Goal: Complete application form

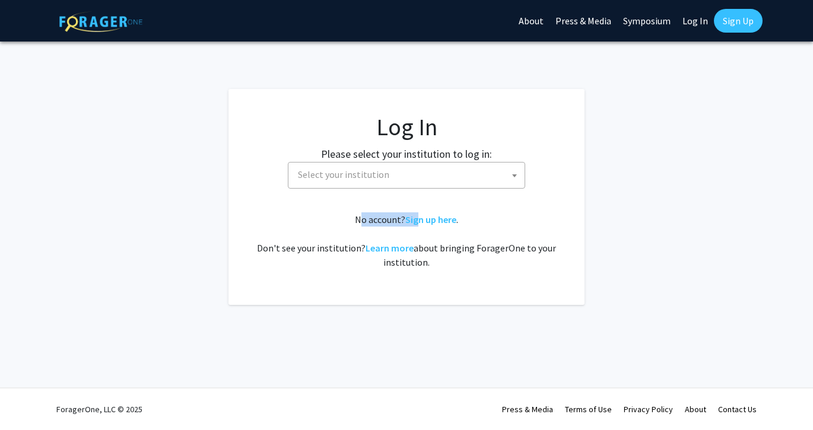
click at [420, 212] on fg-card-body "Log In Please select your institution to log in: [GEOGRAPHIC_DATA] [GEOGRAPHIC_…" at bounding box center [406, 197] width 309 height 169
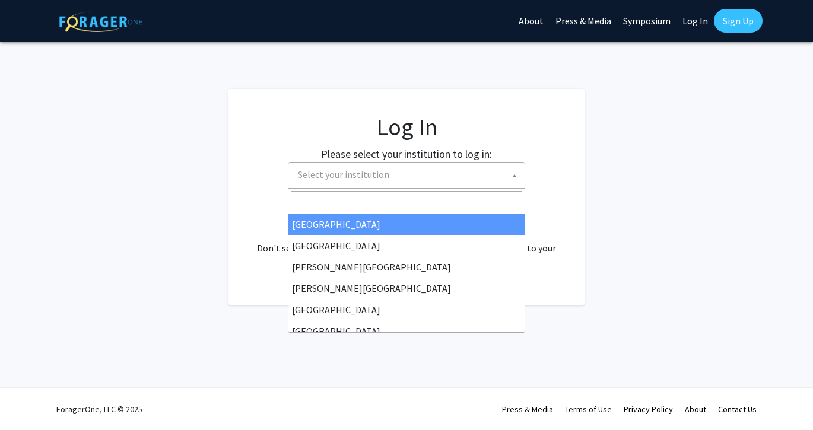
click at [410, 183] on span "Select your institution" at bounding box center [408, 175] width 231 height 24
select select "34"
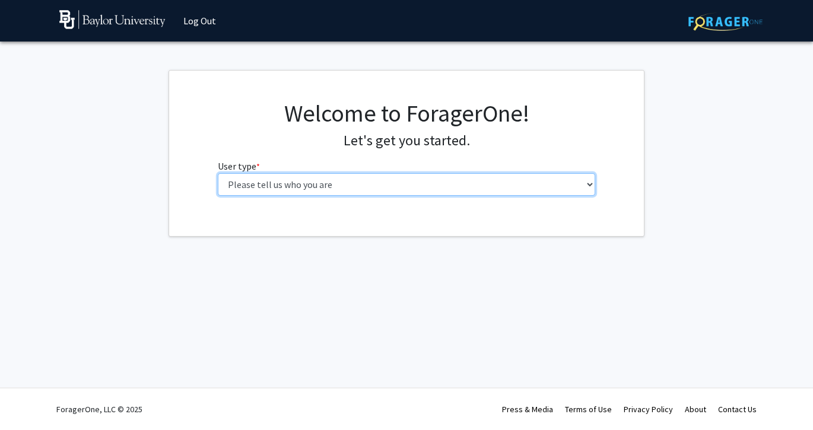
select select "1: undergrad"
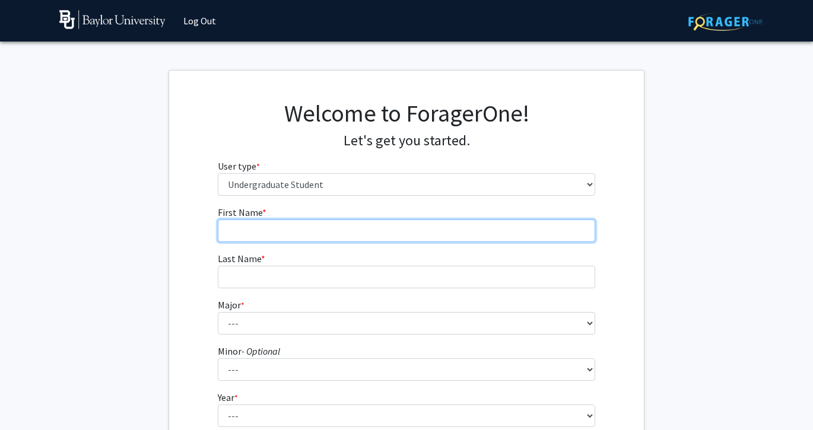
click at [498, 239] on input "First Name * required" at bounding box center [407, 231] width 378 height 23
type input "Aliyah"
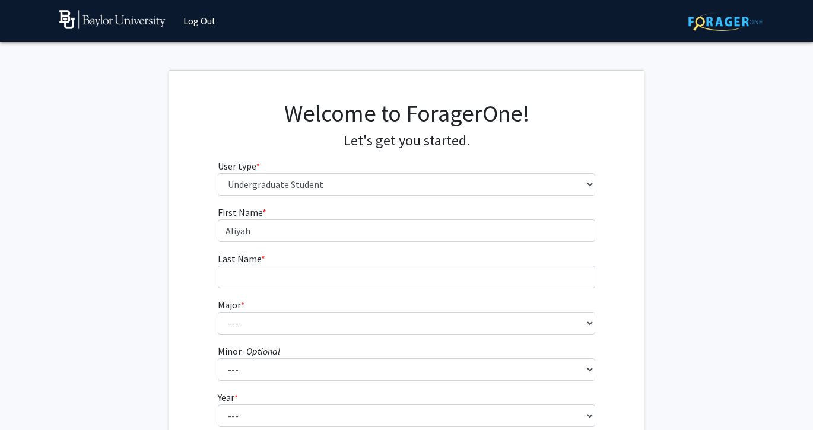
click at [432, 265] on fg-input "Last Name * required" at bounding box center [407, 270] width 378 height 37
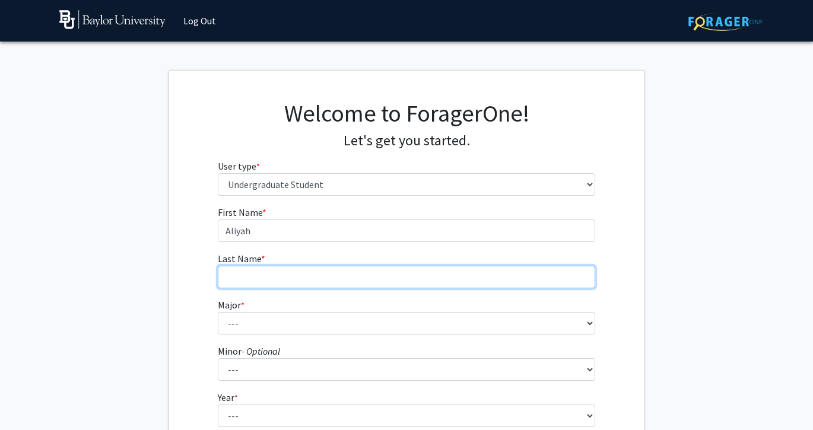
click at [410, 277] on input "Last Name * required" at bounding box center [407, 277] width 378 height 23
type input "Ogden"
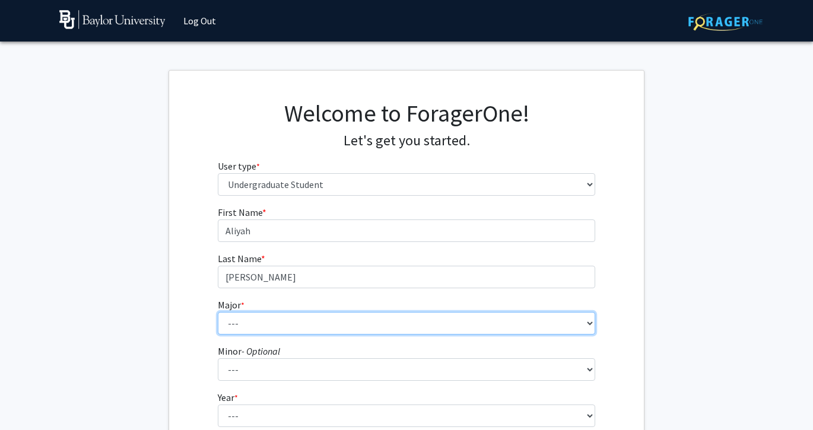
select select "101: 2766"
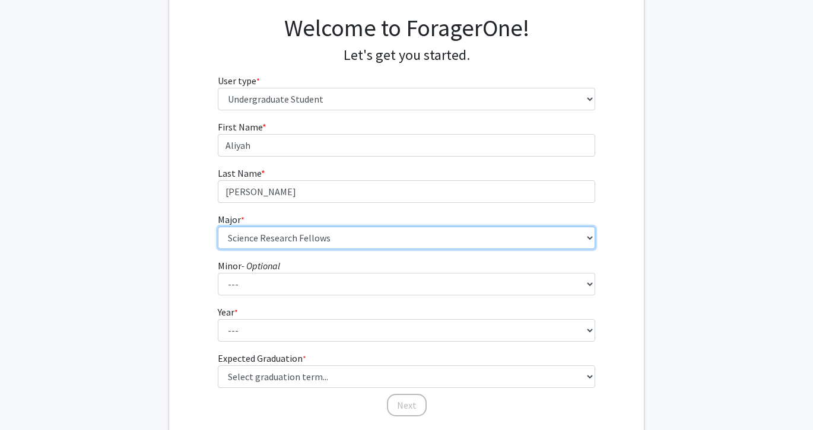
scroll to position [100, 0]
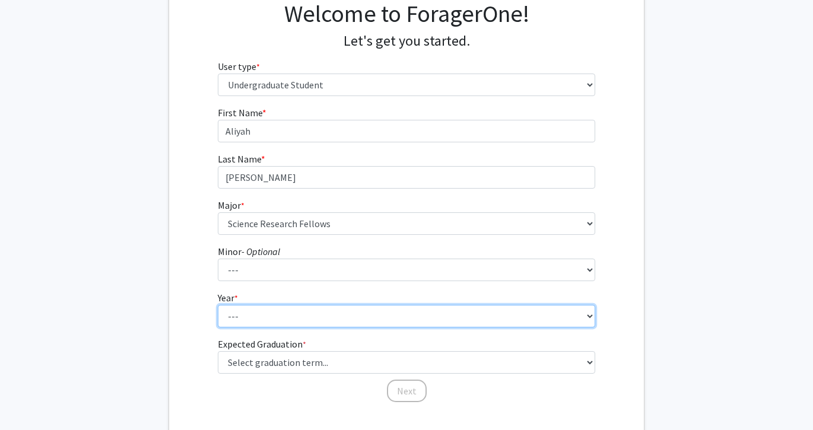
select select "4: senior"
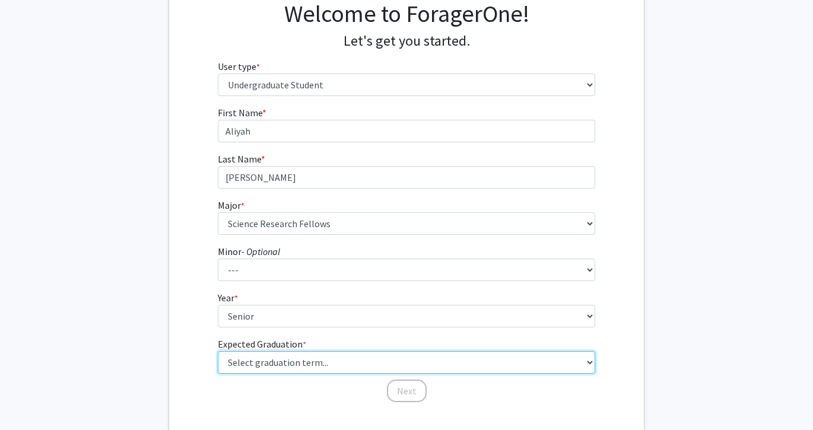
select select "5: spring_2026"
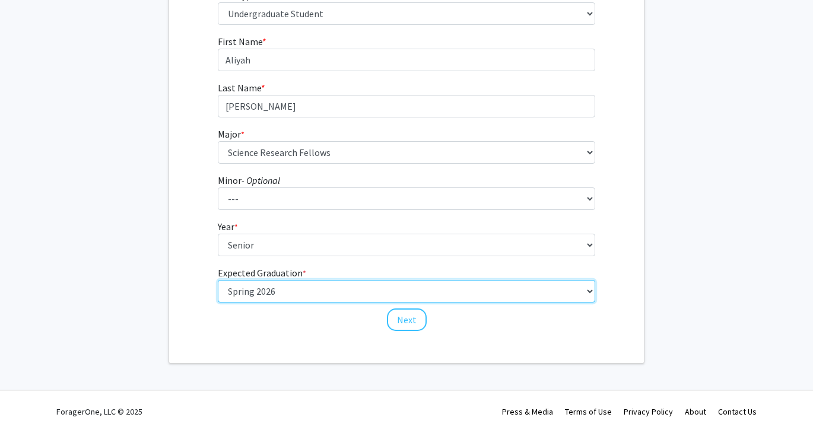
scroll to position [172, 0]
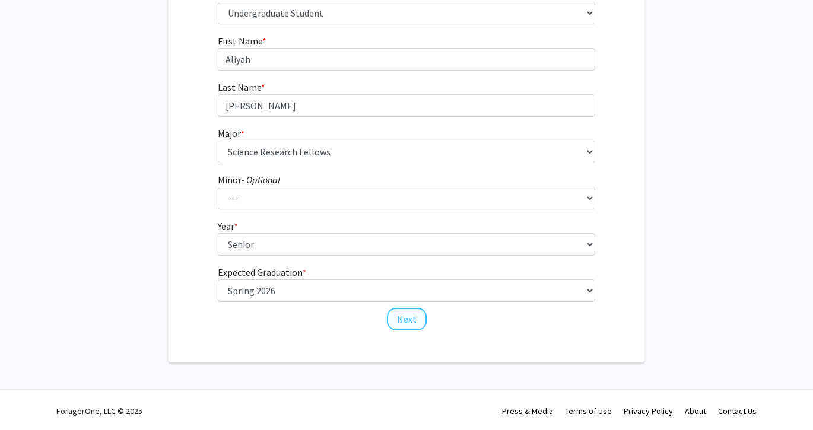
click at [408, 315] on button "Next" at bounding box center [407, 319] width 40 height 23
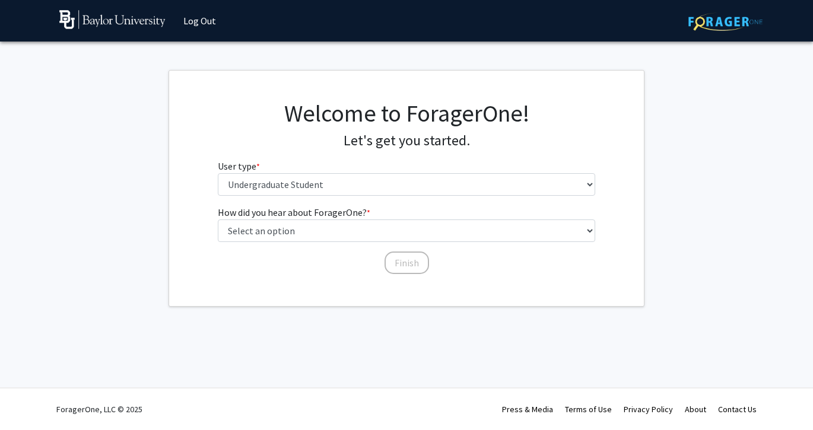
click at [258, 245] on div "How did you hear about ForagerOne? * required Select an option Peer/student rec…" at bounding box center [407, 234] width 378 height 58
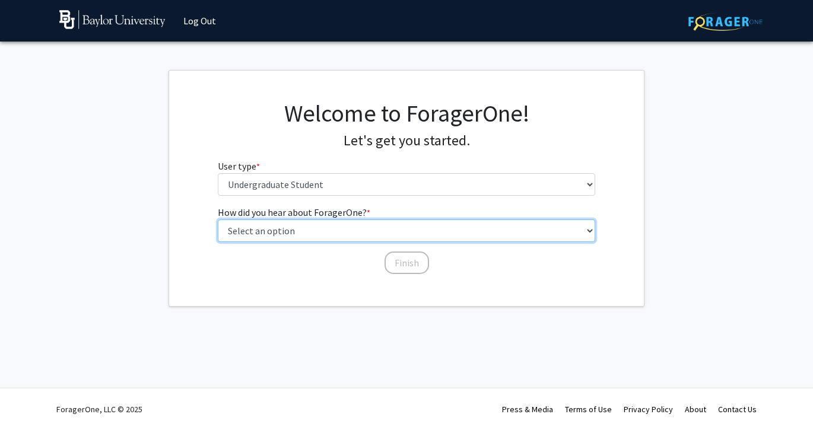
select select "2: faculty_recommendation"
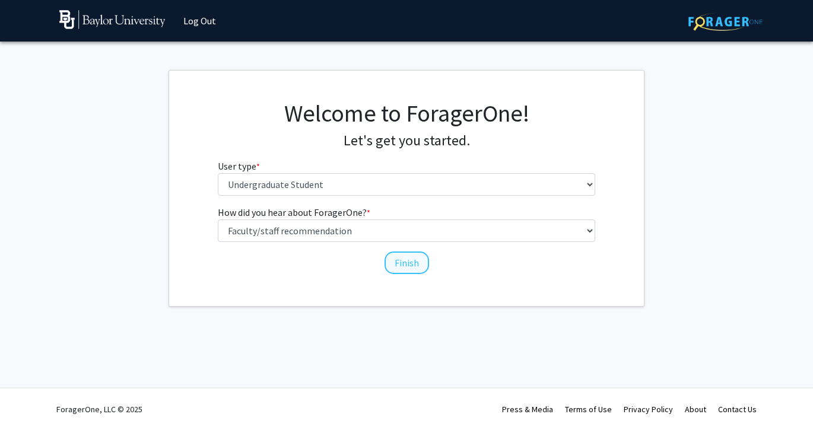
click at [406, 268] on button "Finish" at bounding box center [407, 263] width 45 height 23
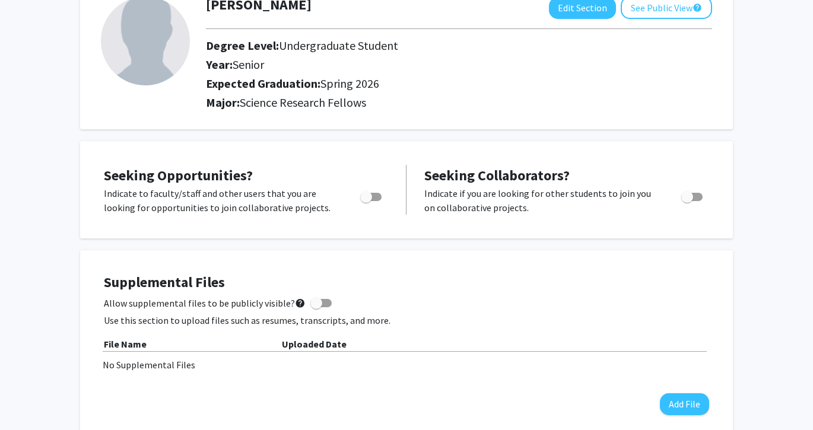
scroll to position [5, 0]
